Goal: Information Seeking & Learning: Learn about a topic

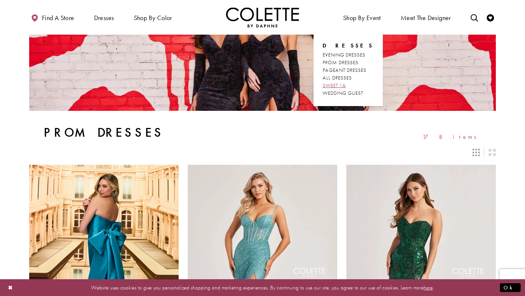
scroll to position [63, 0]
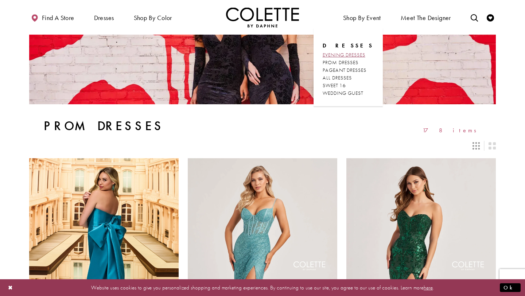
click at [345, 55] on span "EVENING DRESSES" at bounding box center [344, 54] width 43 height 7
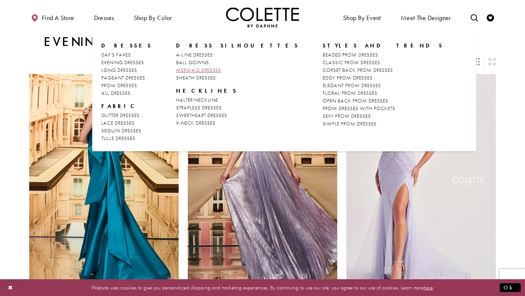
click at [197, 69] on span "MERMAID DRESSES" at bounding box center [198, 70] width 45 height 7
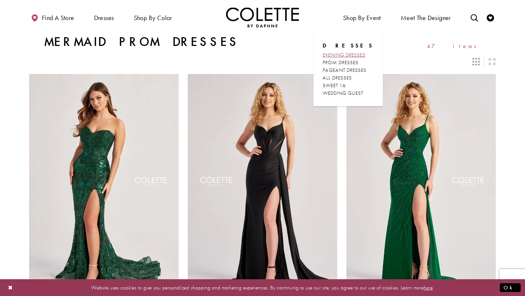
click at [351, 52] on span "EVENING DRESSES" at bounding box center [344, 54] width 43 height 7
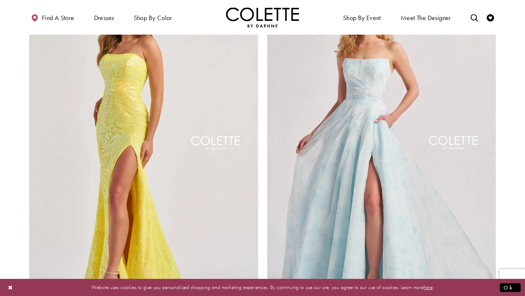
scroll to position [1174, 0]
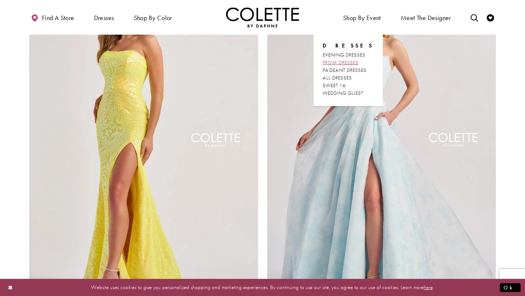
click at [348, 62] on span "PROM DRESSES" at bounding box center [341, 62] width 36 height 7
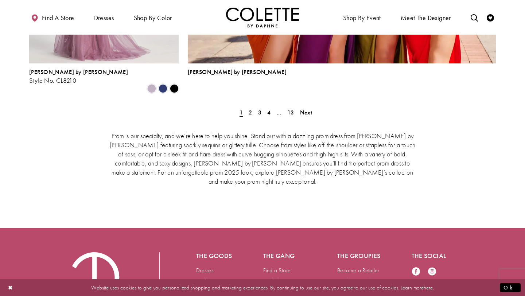
scroll to position [1736, 0]
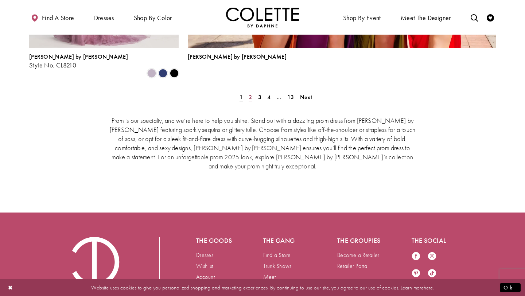
click at [249, 93] on span "2" at bounding box center [250, 97] width 3 height 8
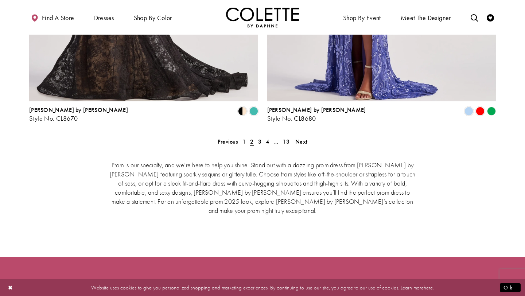
scroll to position [1524, 0]
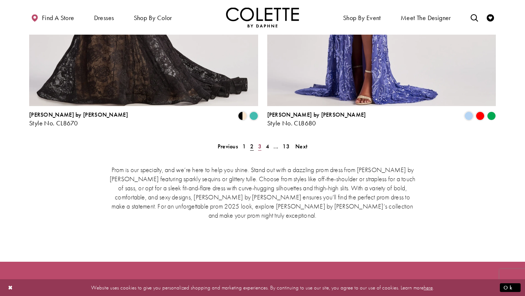
click at [258, 143] on span "3" at bounding box center [259, 147] width 3 height 8
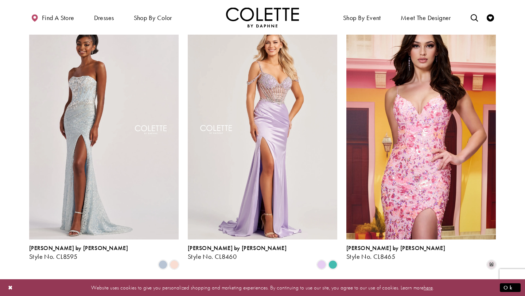
scroll to position [471, 0]
